Goal: Information Seeking & Learning: Learn about a topic

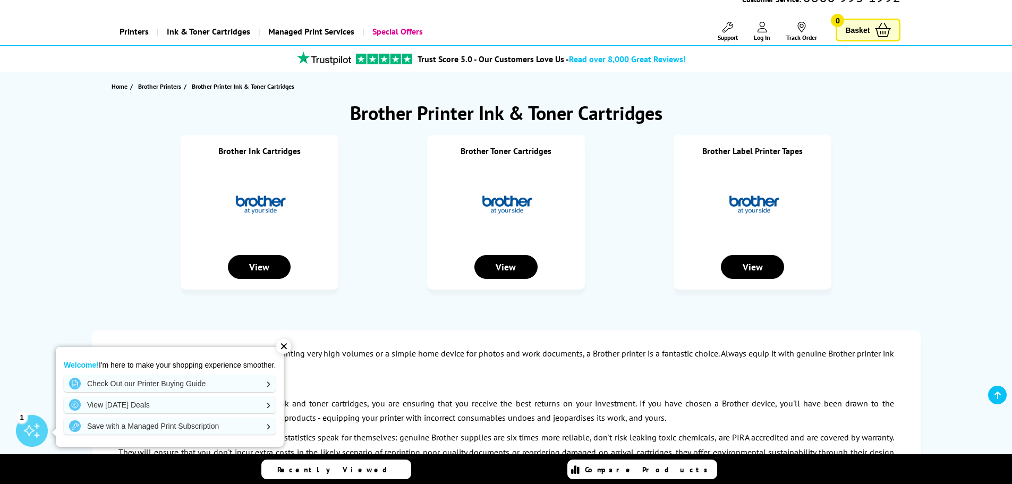
scroll to position [106, 0]
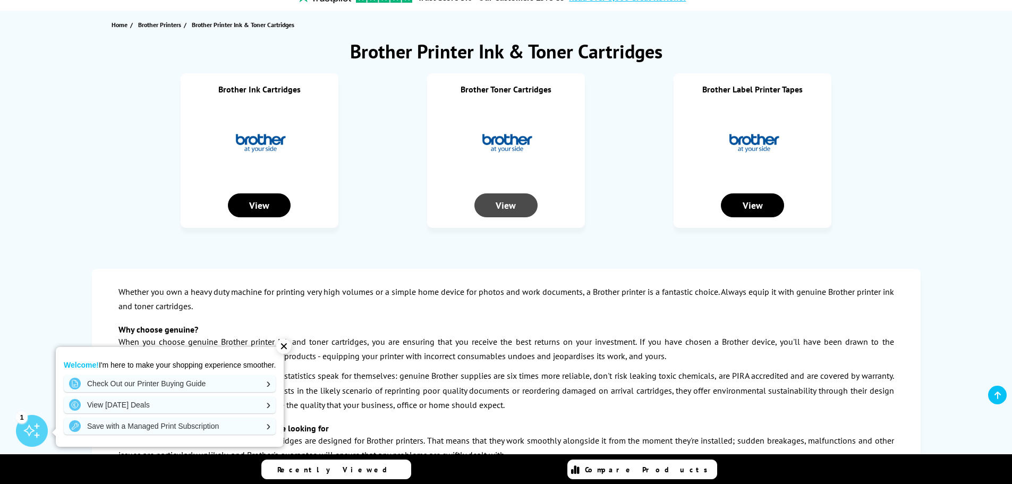
click at [499, 213] on div "View" at bounding box center [506, 205] width 63 height 24
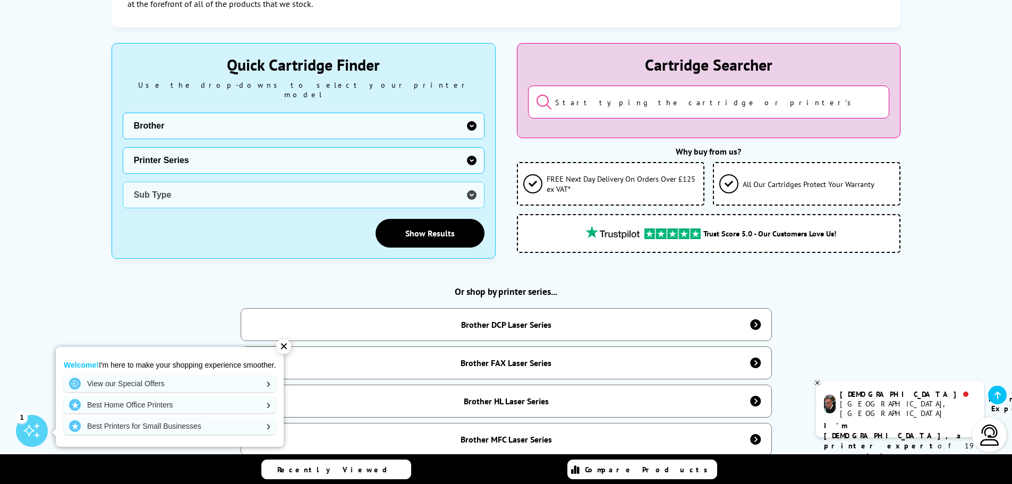
scroll to position [266, 0]
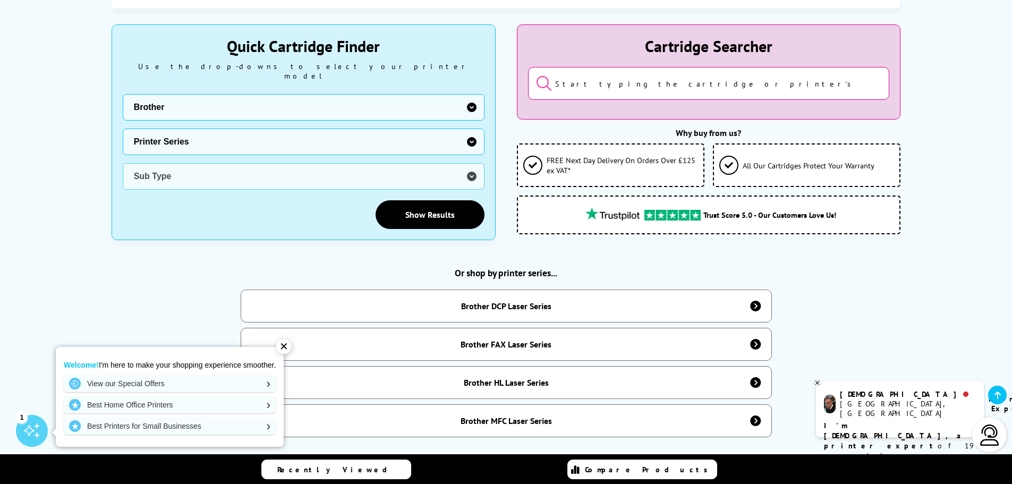
click at [284, 347] on div "✕" at bounding box center [283, 346] width 15 height 15
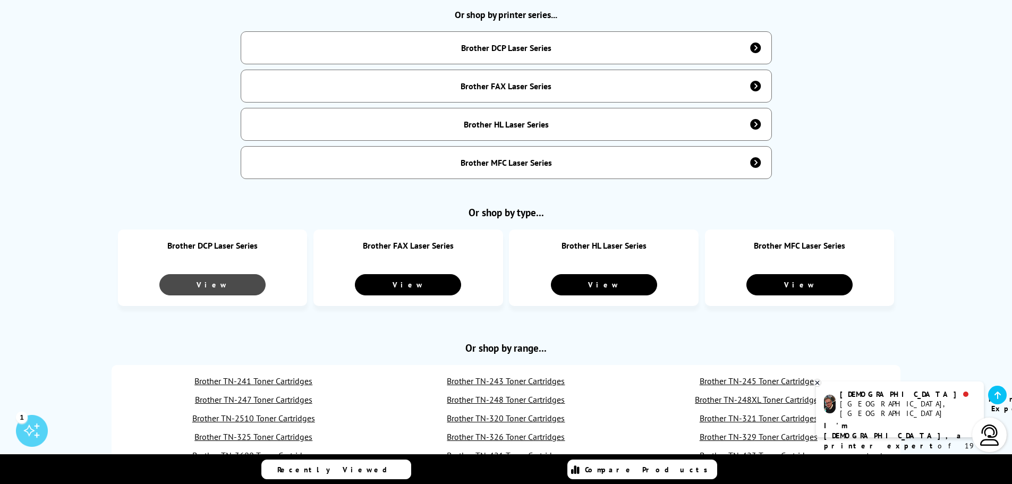
scroll to position [585, 0]
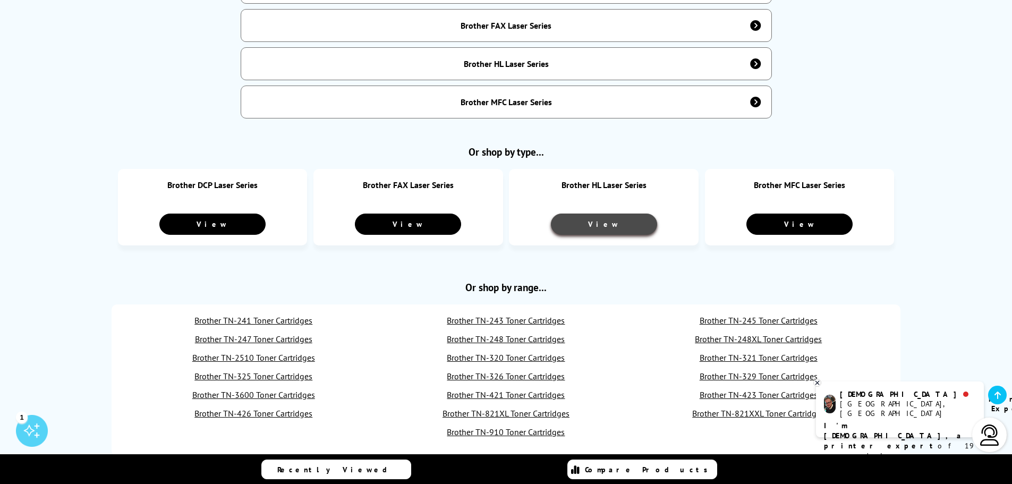
click at [605, 217] on link "View" at bounding box center [604, 224] width 106 height 21
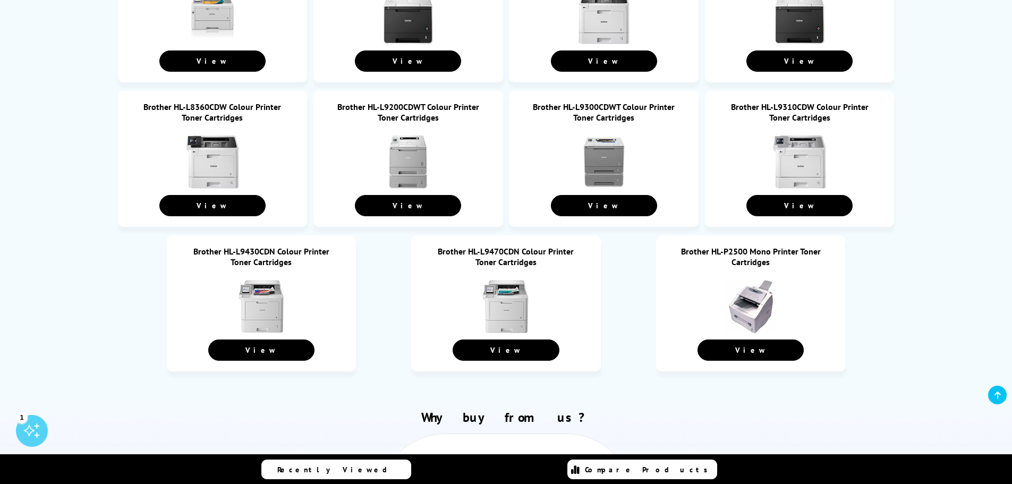
scroll to position [4146, 0]
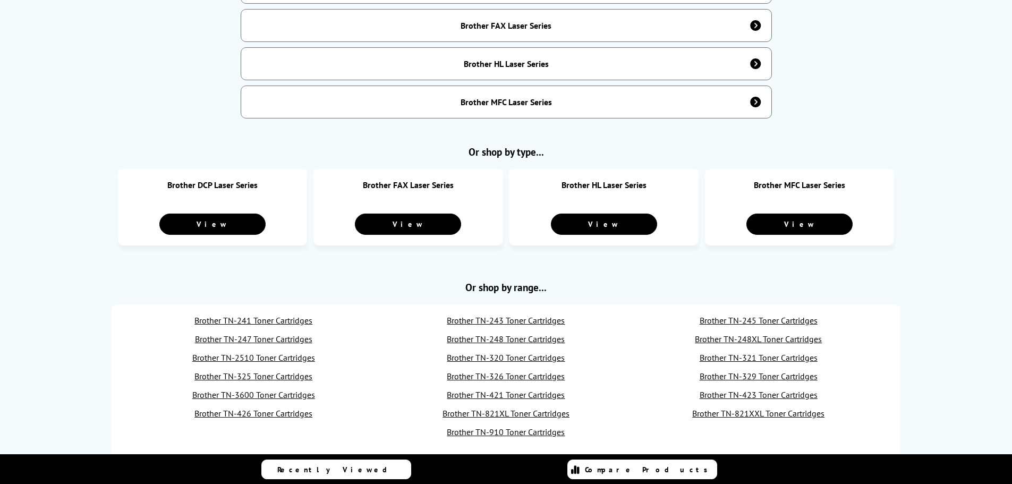
scroll to position [585, 0]
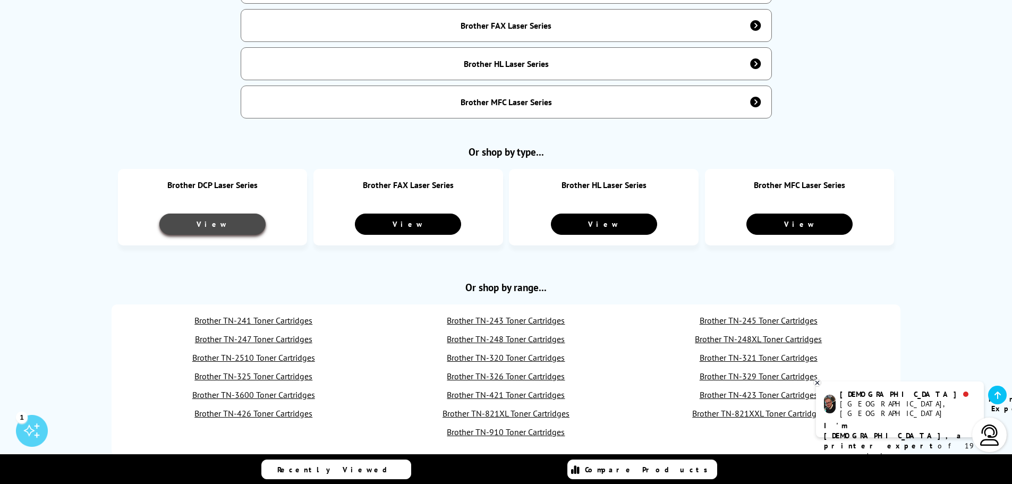
click at [197, 222] on link "View" at bounding box center [212, 224] width 106 height 21
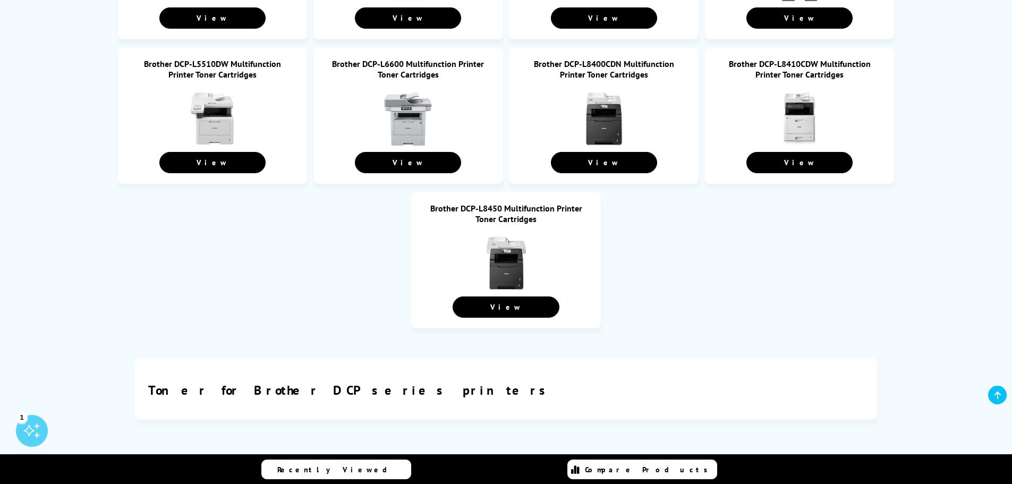
scroll to position [2232, 0]
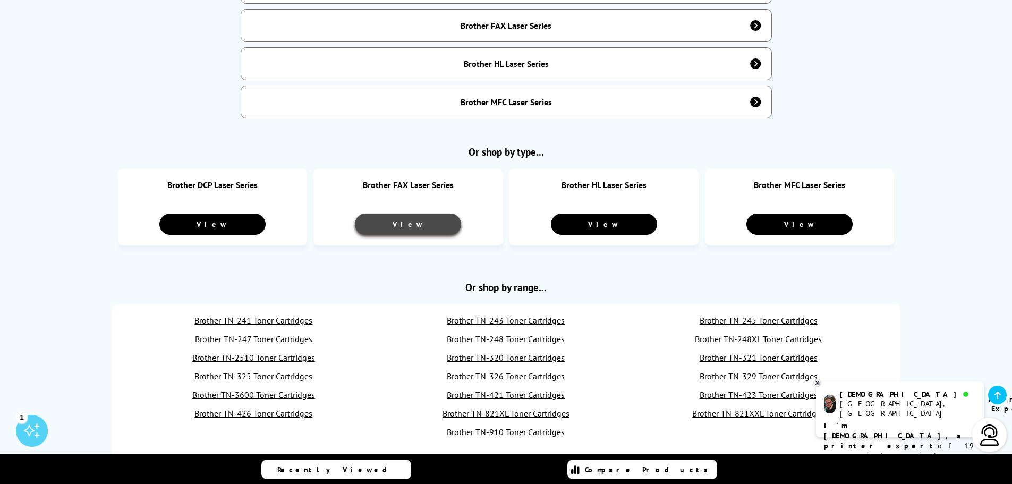
click at [415, 214] on link "View" at bounding box center [408, 224] width 106 height 21
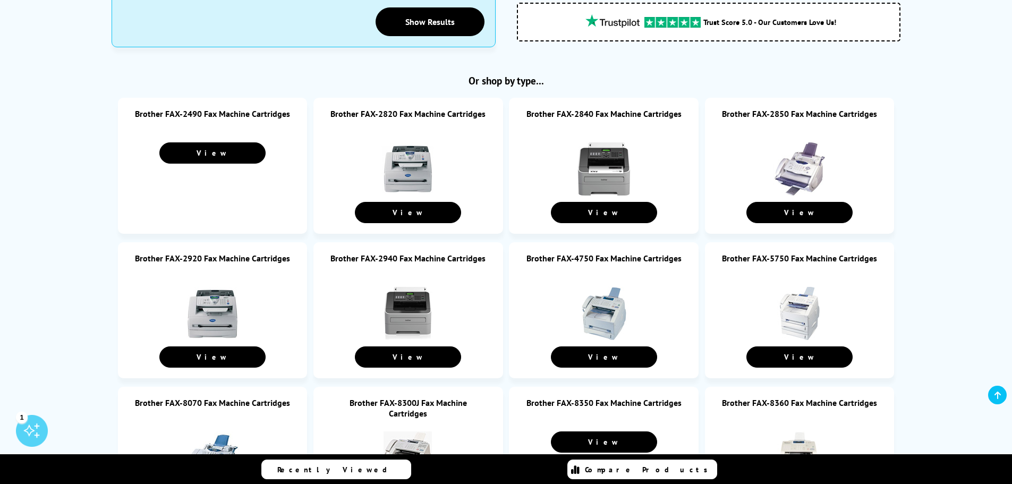
scroll to position [478, 0]
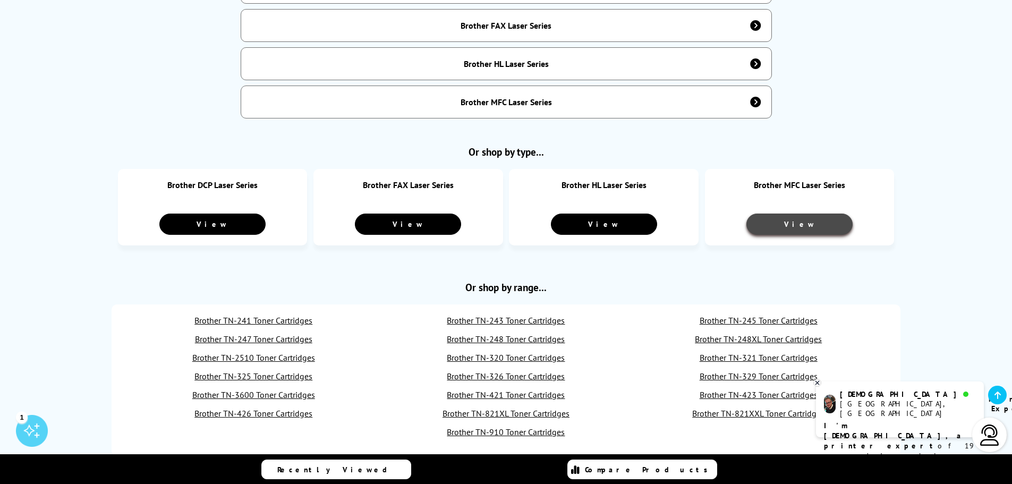
click at [822, 214] on link "View" at bounding box center [800, 224] width 106 height 21
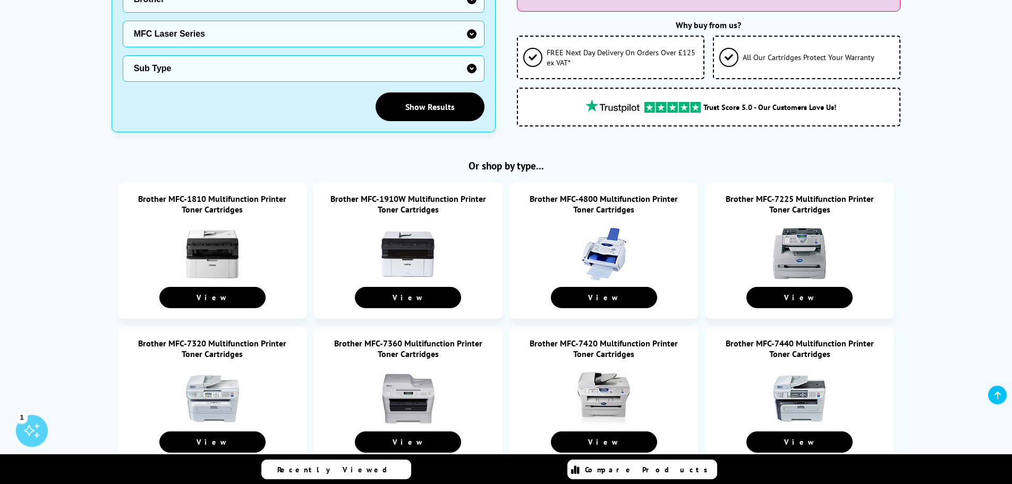
scroll to position [372, 0]
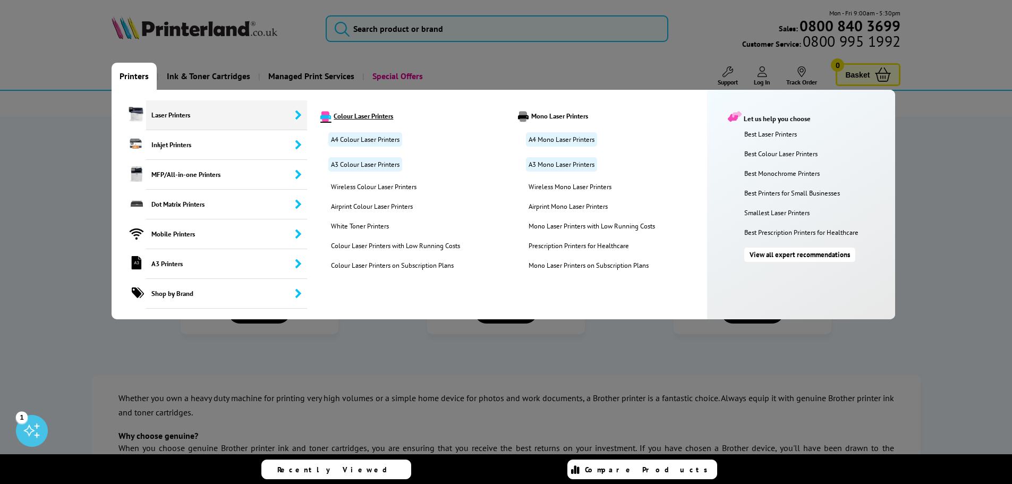
click at [351, 118] on link "Colour Laser Printers" at bounding box center [411, 116] width 196 height 11
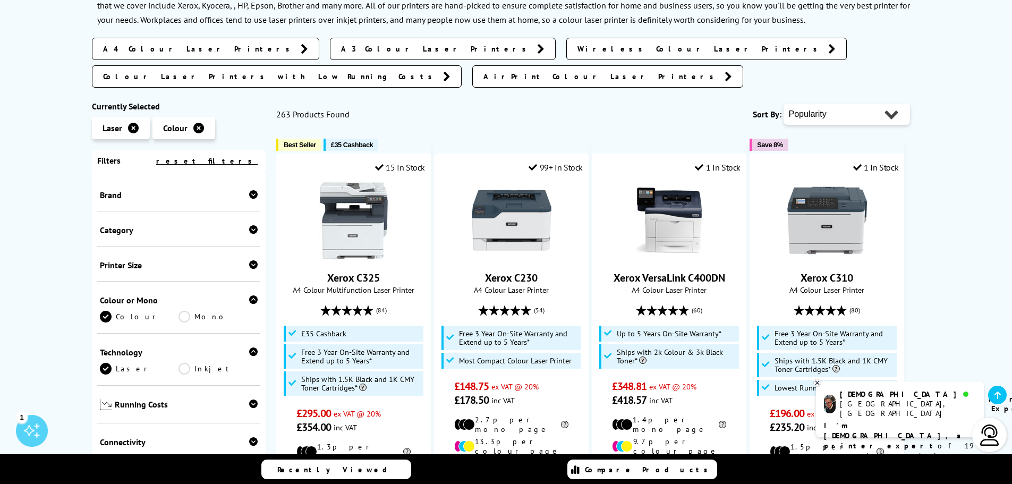
scroll to position [213, 0]
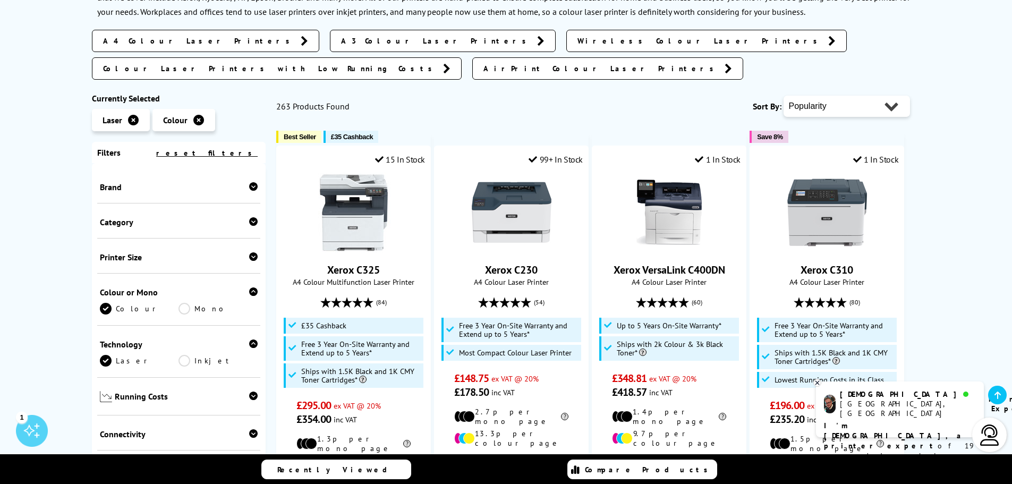
click at [250, 182] on icon at bounding box center [253, 186] width 9 height 9
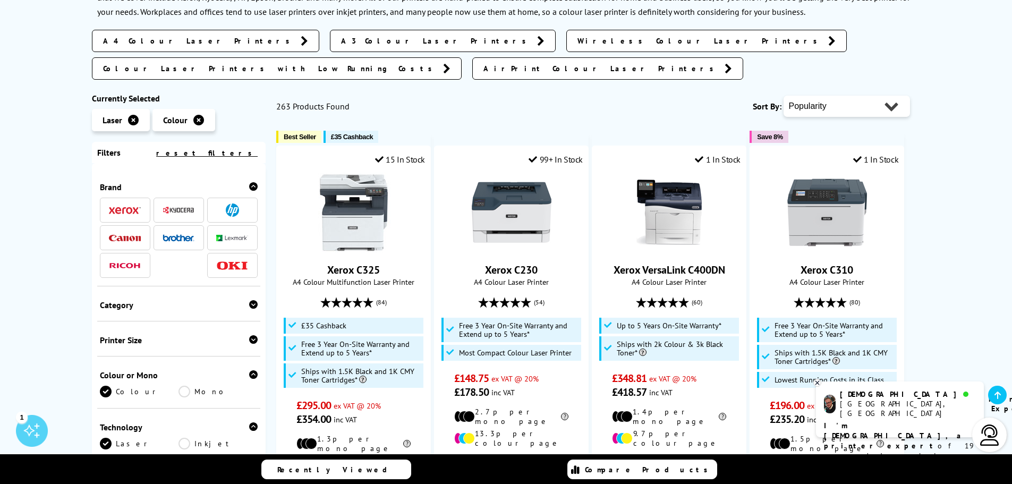
click at [165, 231] on span at bounding box center [179, 237] width 32 height 13
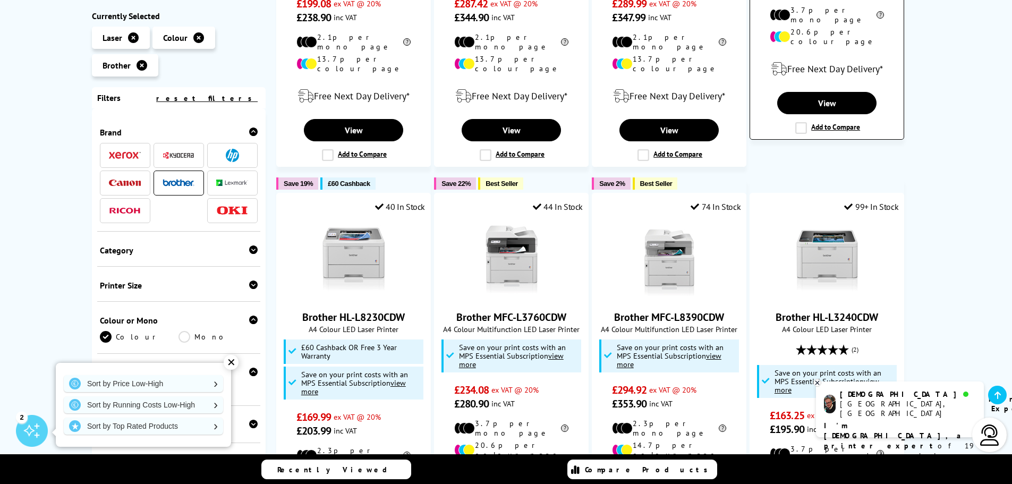
scroll to position [478, 0]
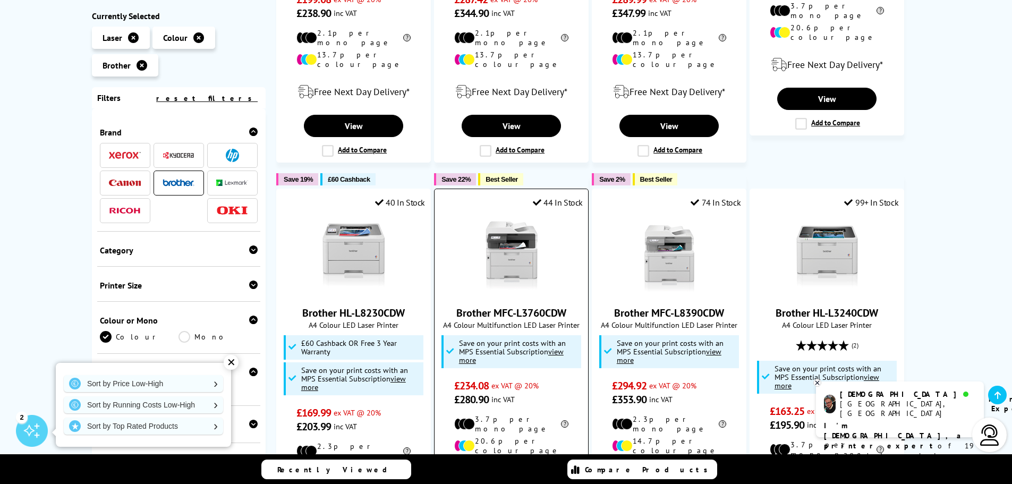
click at [517, 306] on link "Brother MFC-L3760CDW" at bounding box center [512, 313] width 110 height 14
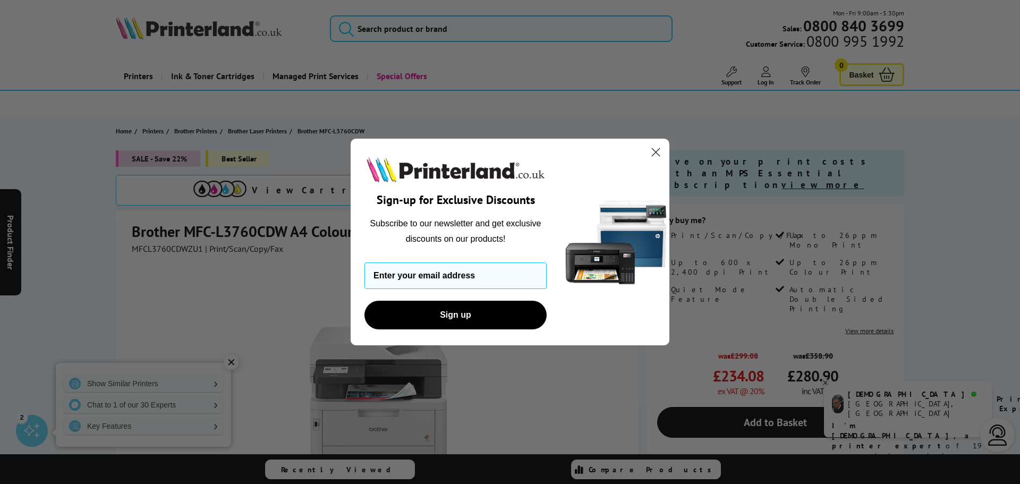
click at [653, 154] on circle "Close dialog" at bounding box center [656, 152] width 18 height 18
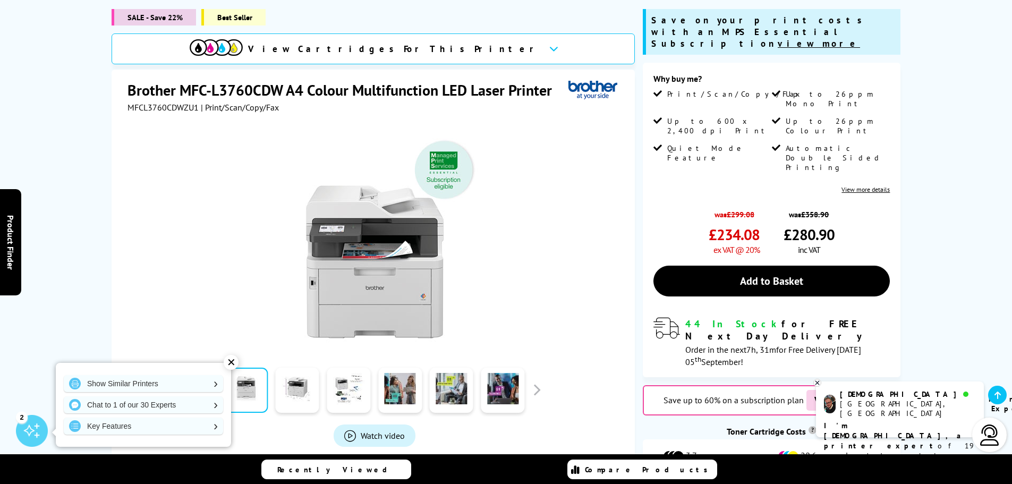
scroll to position [159, 0]
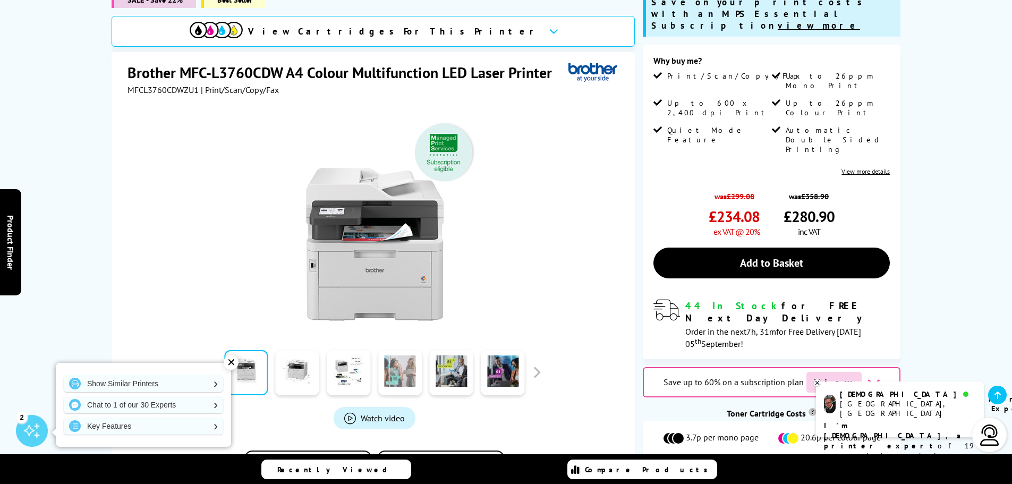
click at [405, 374] on link at bounding box center [400, 372] width 44 height 45
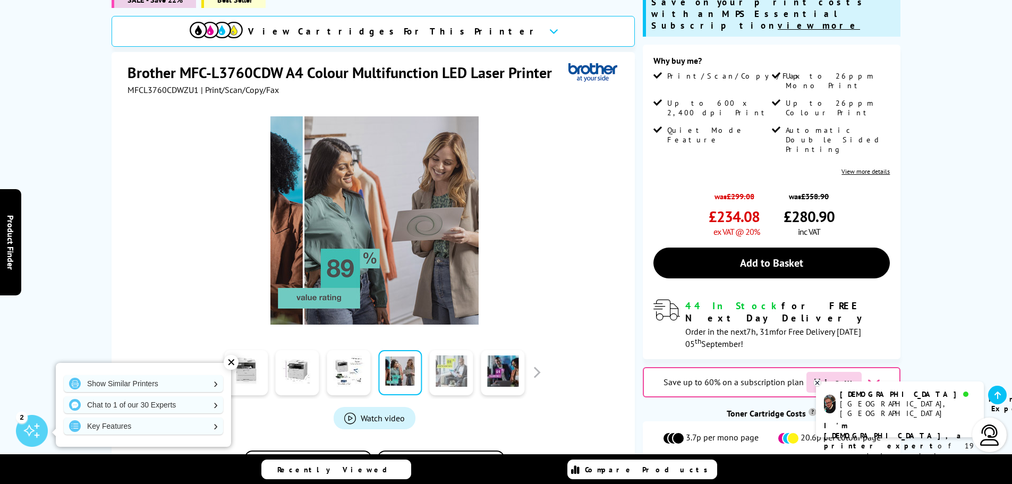
click at [452, 375] on link at bounding box center [452, 372] width 44 height 45
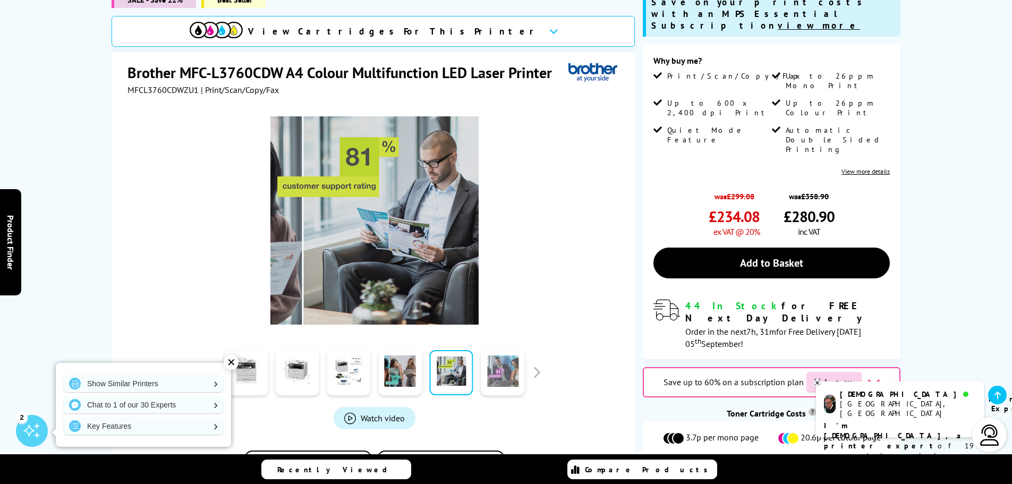
click at [491, 367] on link at bounding box center [503, 372] width 44 height 45
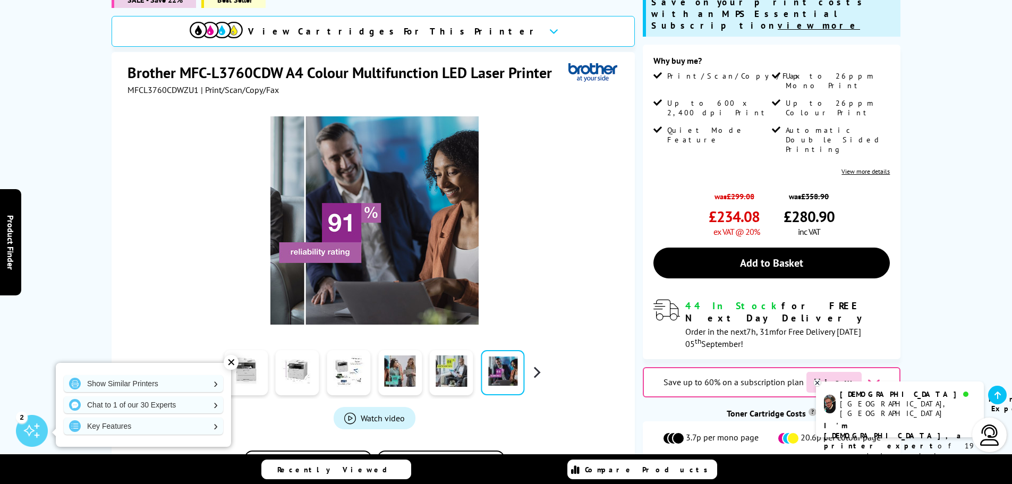
click at [538, 372] on button "button" at bounding box center [537, 373] width 16 height 16
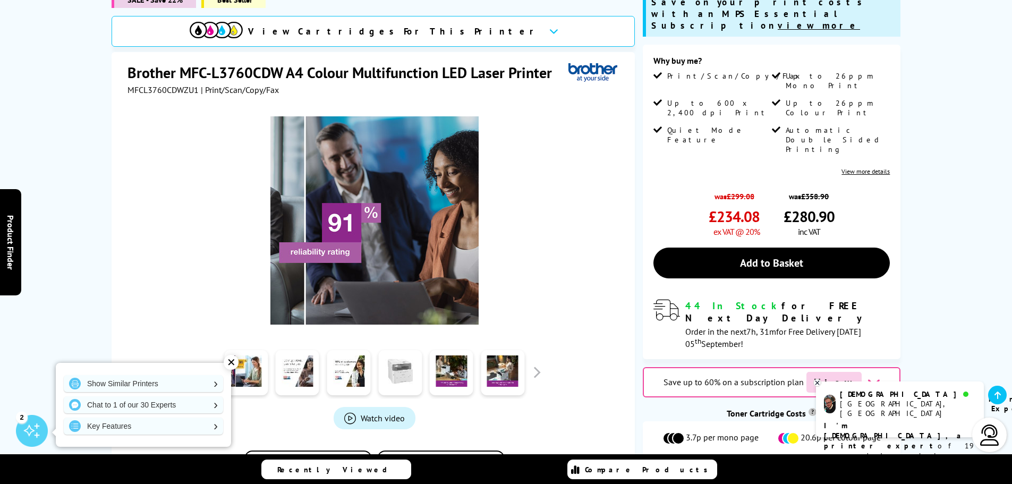
click at [417, 371] on link at bounding box center [400, 372] width 44 height 45
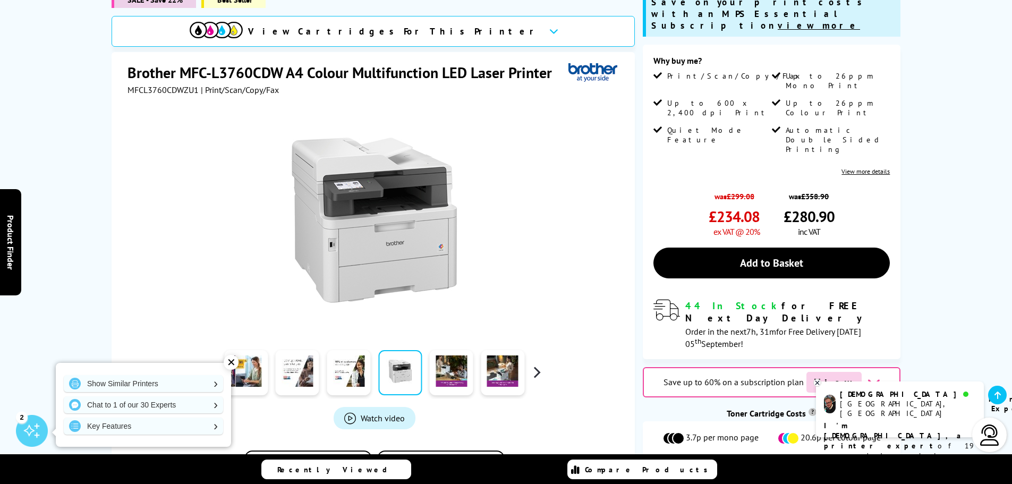
click at [535, 373] on button "button" at bounding box center [537, 373] width 16 height 16
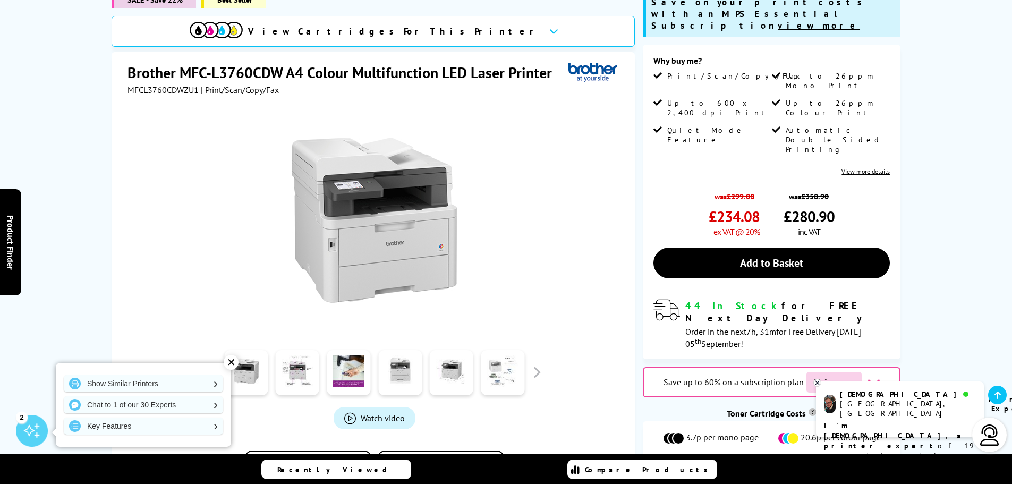
click at [495, 372] on link at bounding box center [503, 372] width 44 height 45
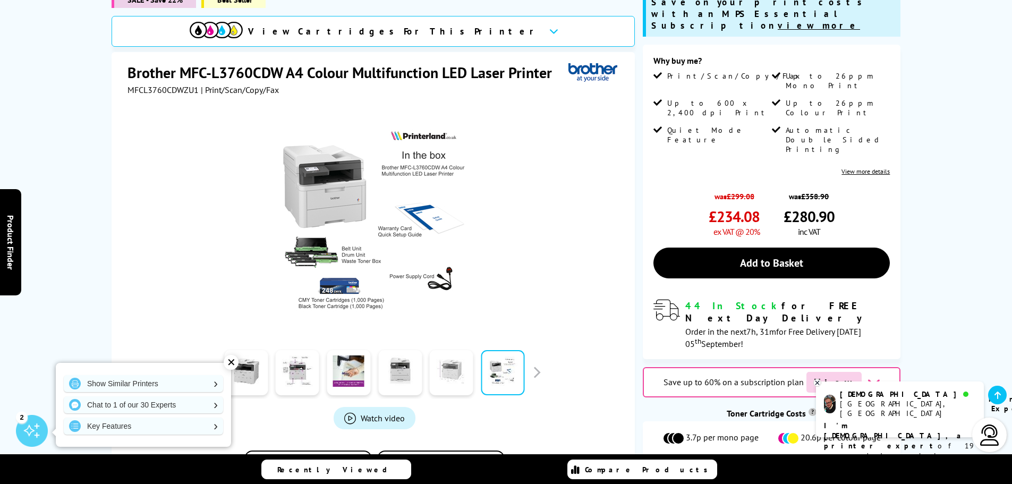
click at [442, 374] on link at bounding box center [452, 372] width 44 height 45
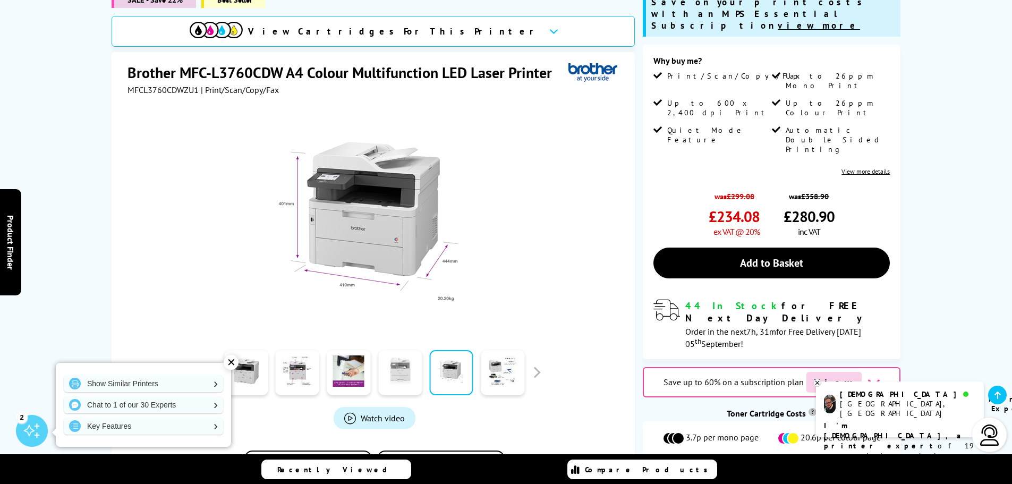
click at [399, 370] on link at bounding box center [400, 372] width 44 height 45
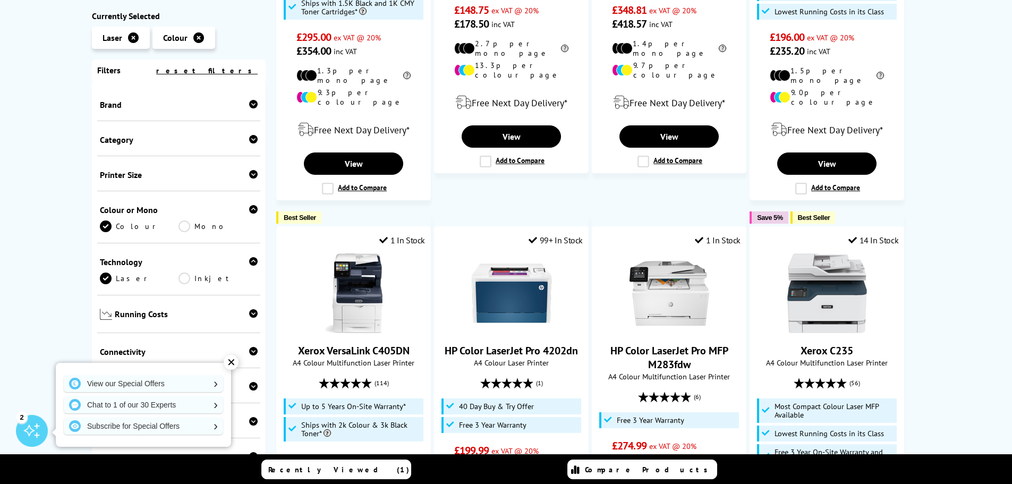
scroll to position [478, 0]
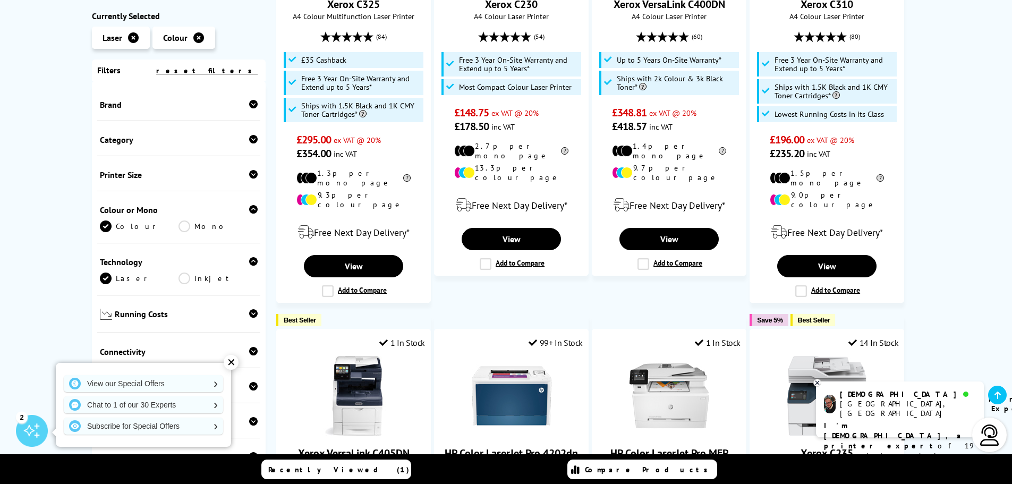
click at [230, 365] on div "✕" at bounding box center [231, 362] width 15 height 15
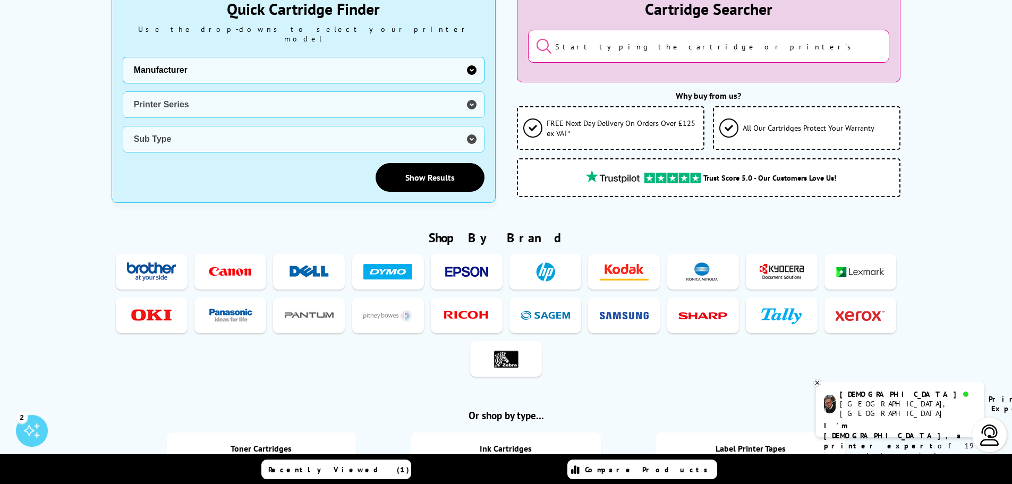
scroll to position [213, 0]
